Goal: Information Seeking & Learning: Learn about a topic

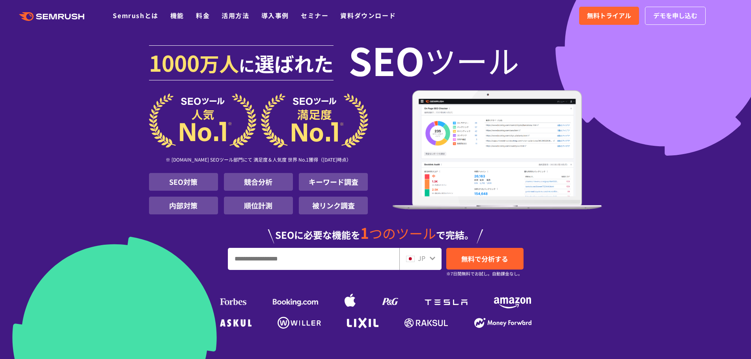
click at [306, 250] on input "URL、キーワードを入力してください" at bounding box center [313, 258] width 171 height 21
paste input "**********"
type input "**********"
click at [488, 263] on span "無料で分析する" at bounding box center [484, 259] width 47 height 10
